Goal: Task Accomplishment & Management: Use online tool/utility

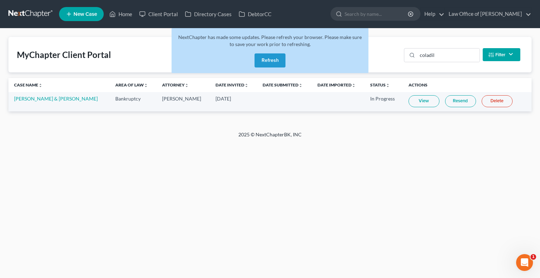
click at [267, 61] on button "Refresh" at bounding box center [270, 60] width 31 height 14
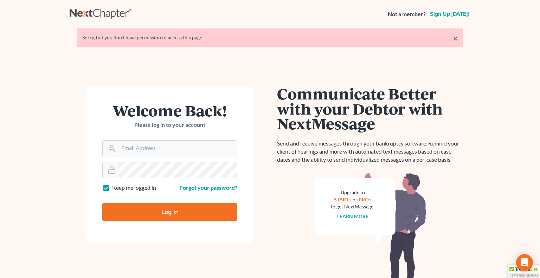
type input "[PERSON_NAME][EMAIL_ADDRESS][DOMAIN_NAME]"
click at [143, 214] on input "Log In" at bounding box center [169, 212] width 135 height 18
type input "Thinking..."
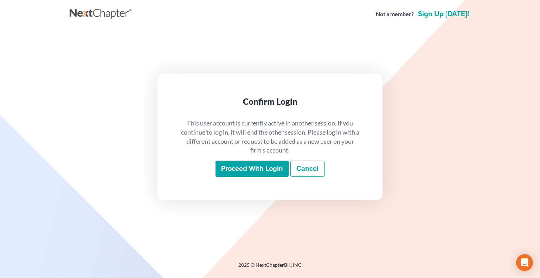
click at [232, 169] on input "Proceed with login" at bounding box center [252, 169] width 73 height 16
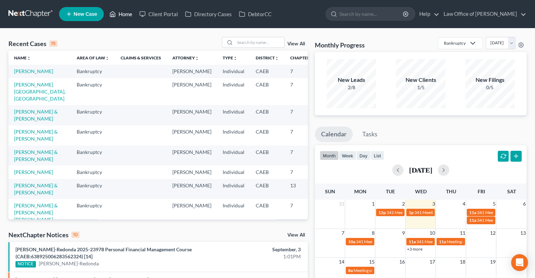
click at [125, 12] on link "Home" at bounding box center [121, 14] width 30 height 13
click at [299, 45] on link "View All" at bounding box center [296, 43] width 18 height 5
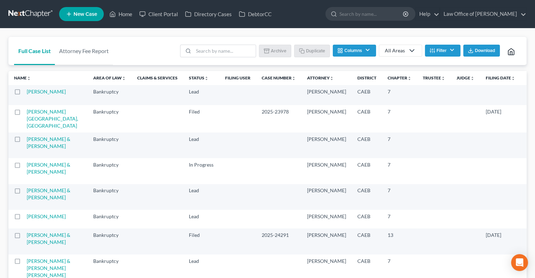
click at [454, 49] on button "Filter" at bounding box center [443, 51] width 36 height 12
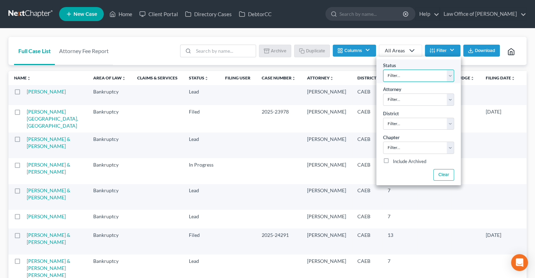
click at [449, 75] on select "Filter... Discharged Discharged & Reported Discharge Litigation Dismissal Notic…" at bounding box center [418, 76] width 71 height 12
select select "9"
click at [383, 70] on select "Filter... Discharged Discharged & Reported Discharge Litigation Dismissal Notic…" at bounding box center [418, 76] width 71 height 12
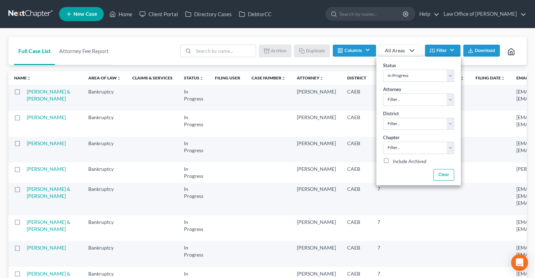
click at [481, 51] on span "Download" at bounding box center [485, 51] width 20 height 6
